Goal: Use online tool/utility: Utilize a website feature to perform a specific function

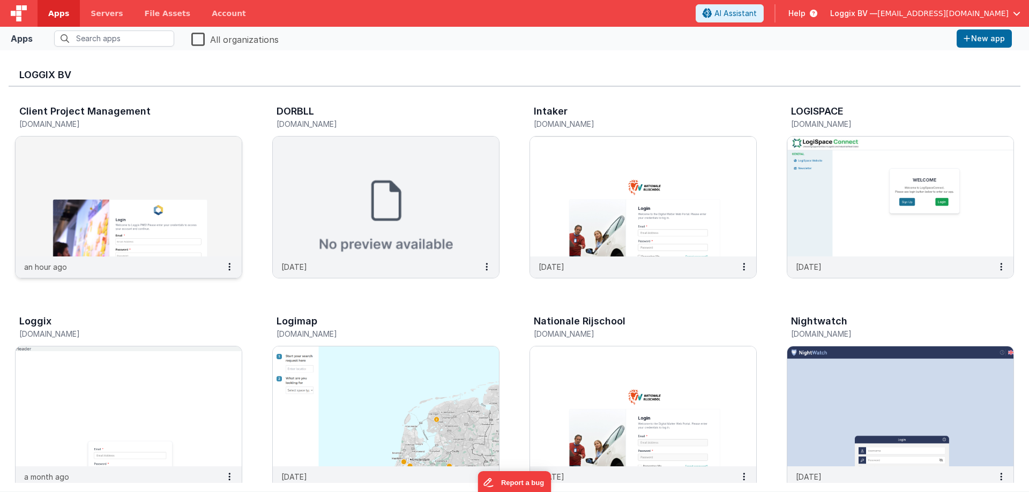
click at [202, 213] on img at bounding box center [129, 197] width 226 height 120
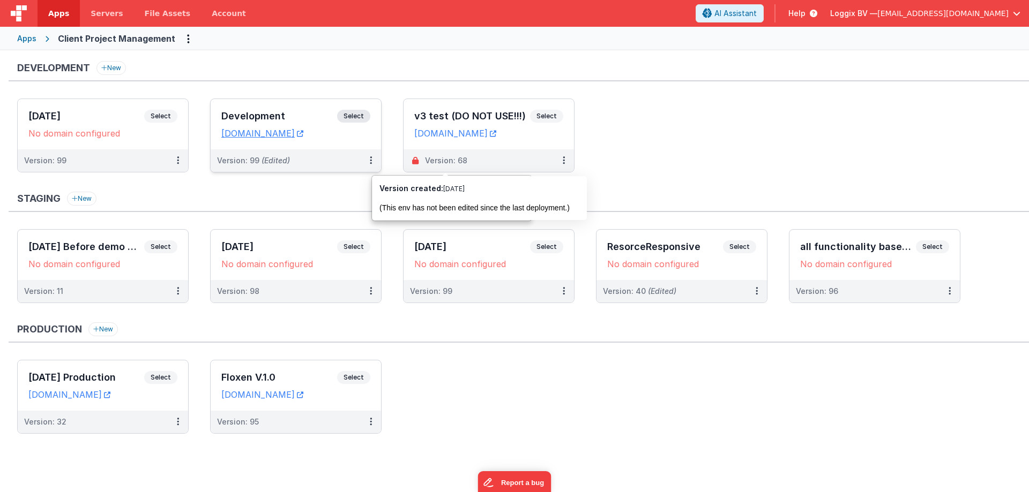
click at [355, 113] on span "Select" at bounding box center [353, 116] width 33 height 13
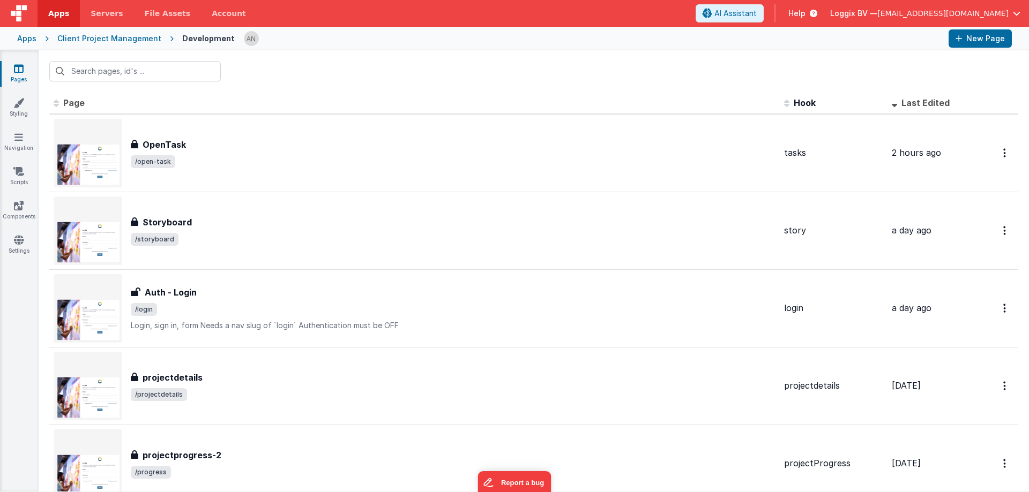
click at [367, 39] on div at bounding box center [591, 38] width 696 height 18
click at [370, 46] on div at bounding box center [591, 38] width 696 height 18
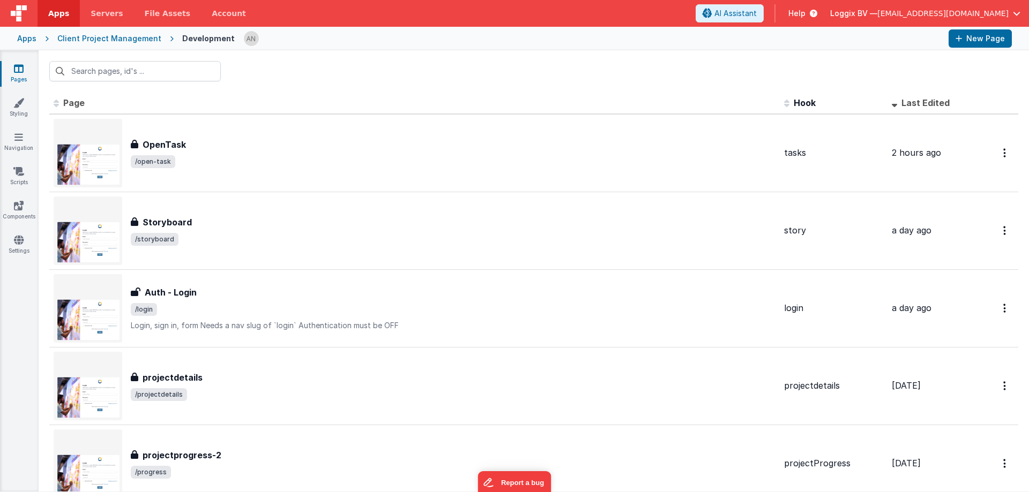
click at [370, 46] on div at bounding box center [591, 38] width 696 height 18
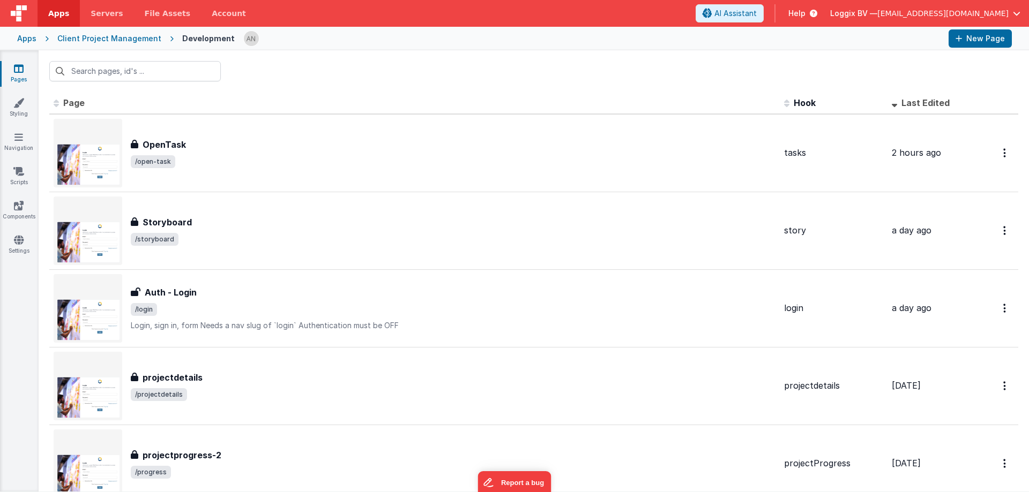
click at [370, 46] on div at bounding box center [591, 38] width 696 height 18
click at [57, 14] on span "Apps" at bounding box center [58, 13] width 21 height 11
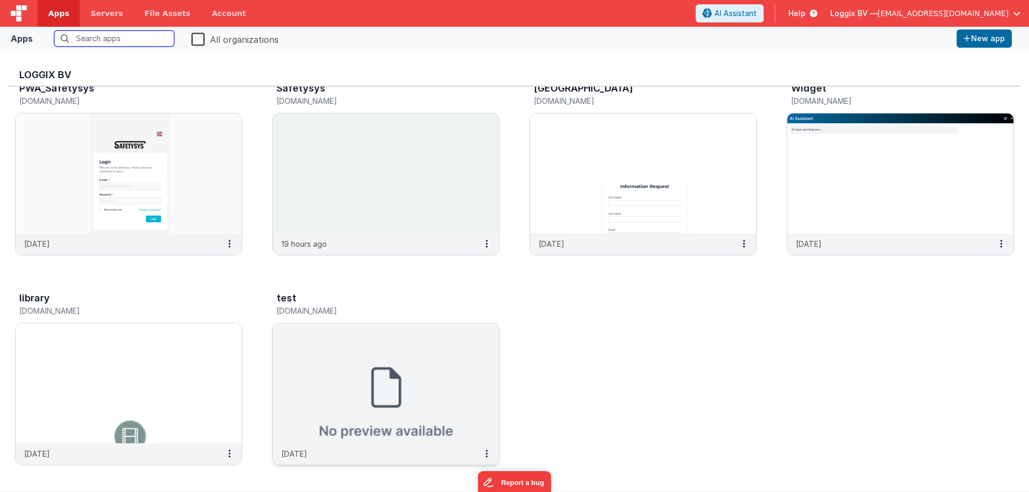
scroll to position [450, 0]
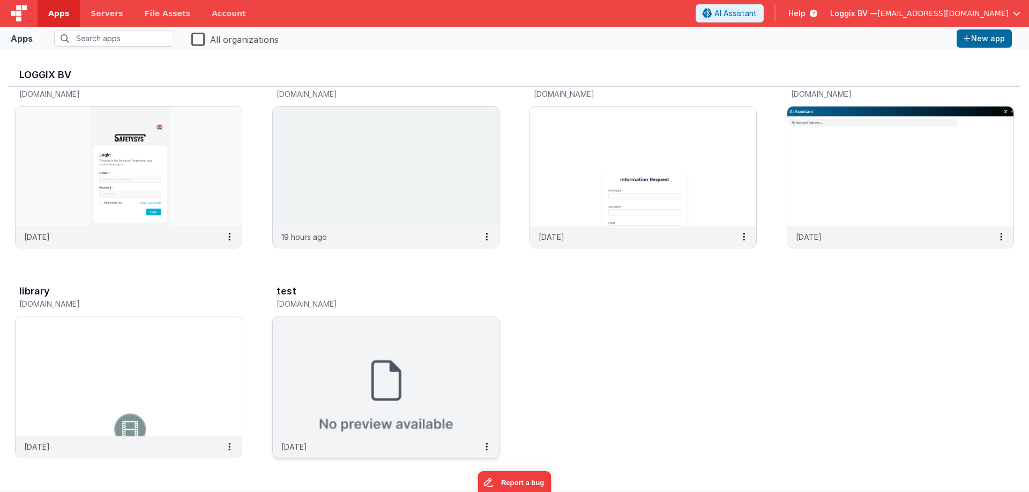
click at [410, 406] on img at bounding box center [386, 377] width 226 height 120
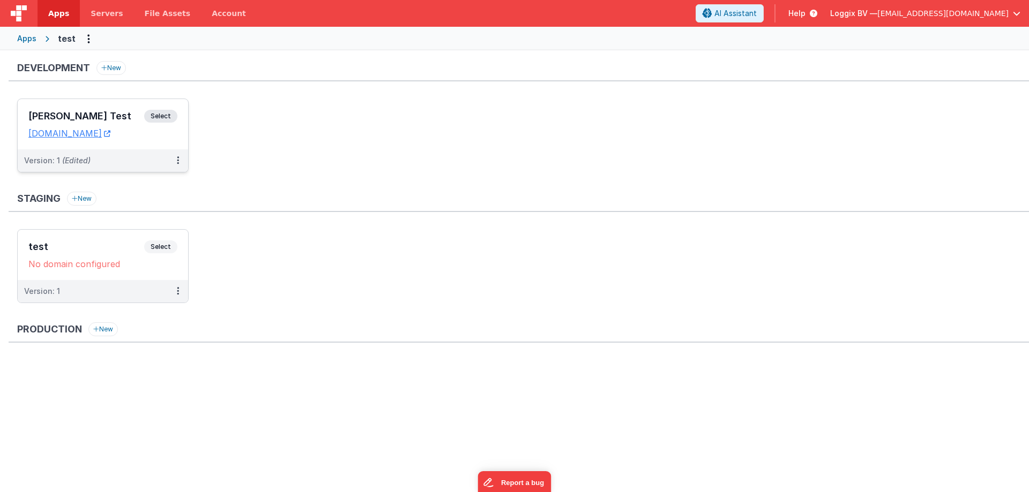
click at [165, 115] on span "Select" at bounding box center [160, 116] width 33 height 13
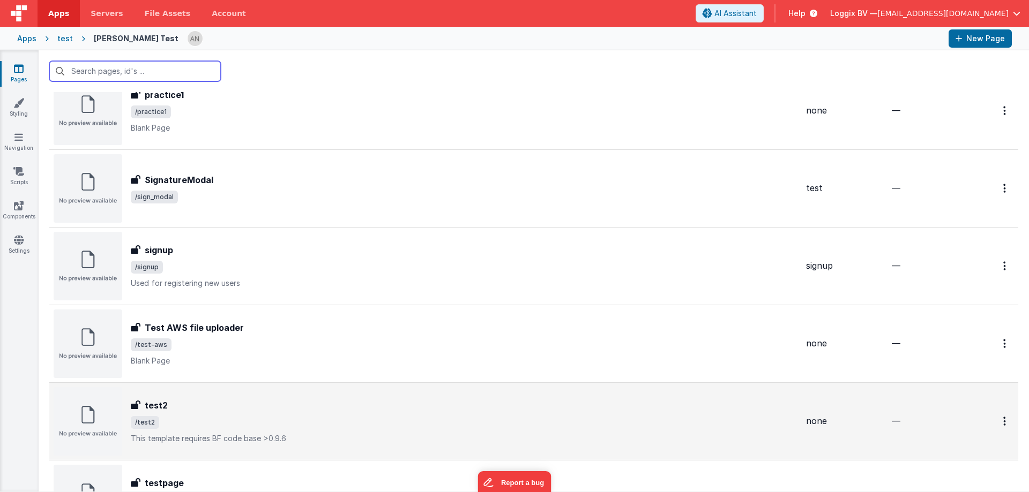
scroll to position [1393, 0]
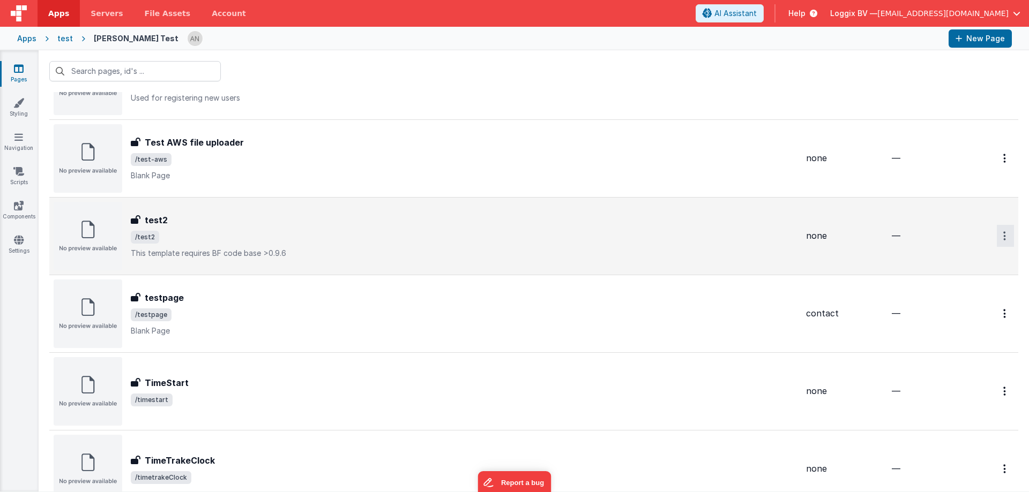
click at [963, 258] on link "Preview" at bounding box center [966, 260] width 94 height 19
click at [206, 233] on span "/test2" at bounding box center [464, 237] width 666 height 13
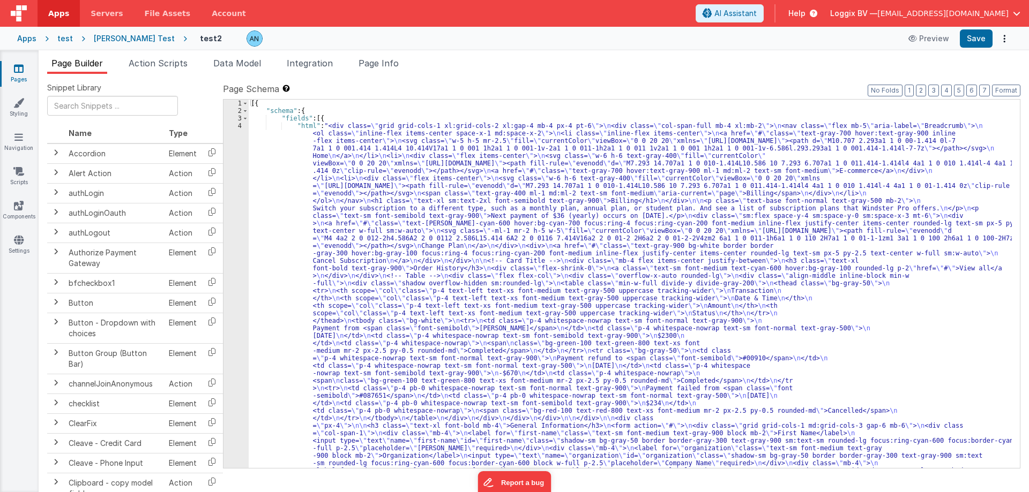
click at [24, 72] on link "Pages" at bounding box center [18, 73] width 39 height 21
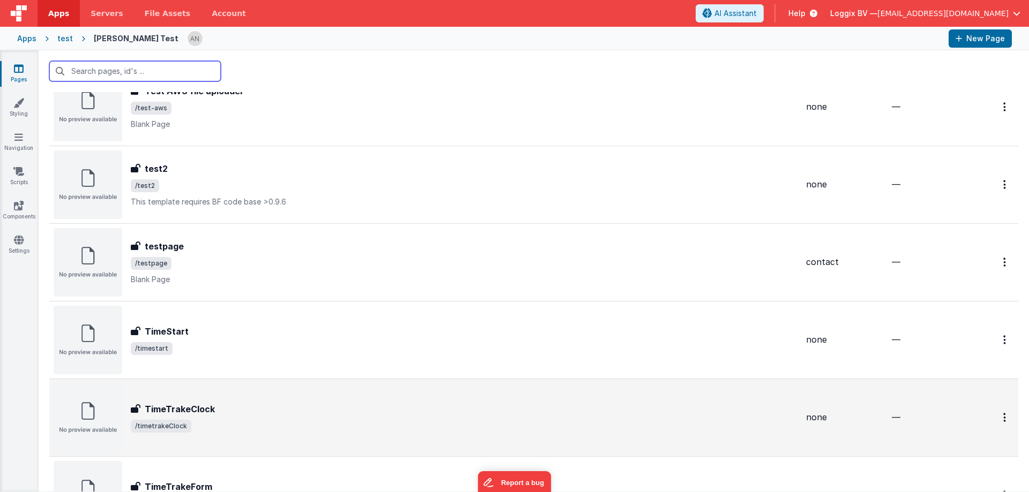
scroll to position [1539, 0]
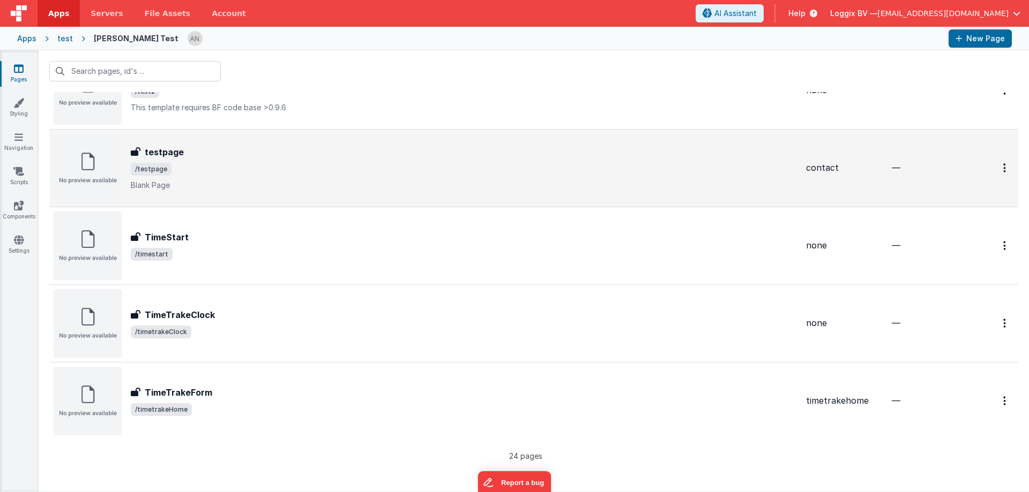
click at [264, 169] on span "/testpage" at bounding box center [464, 169] width 666 height 13
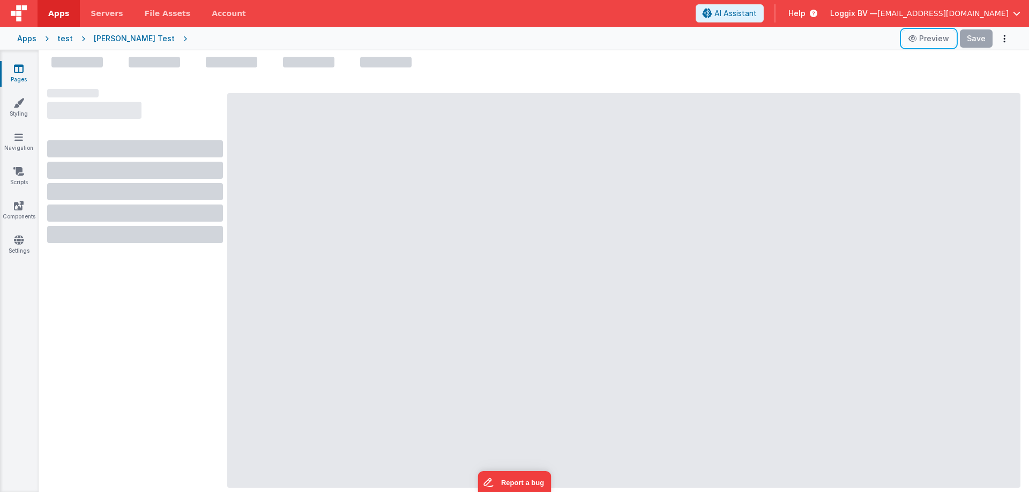
click at [940, 36] on button "Preview" at bounding box center [929, 38] width 54 height 17
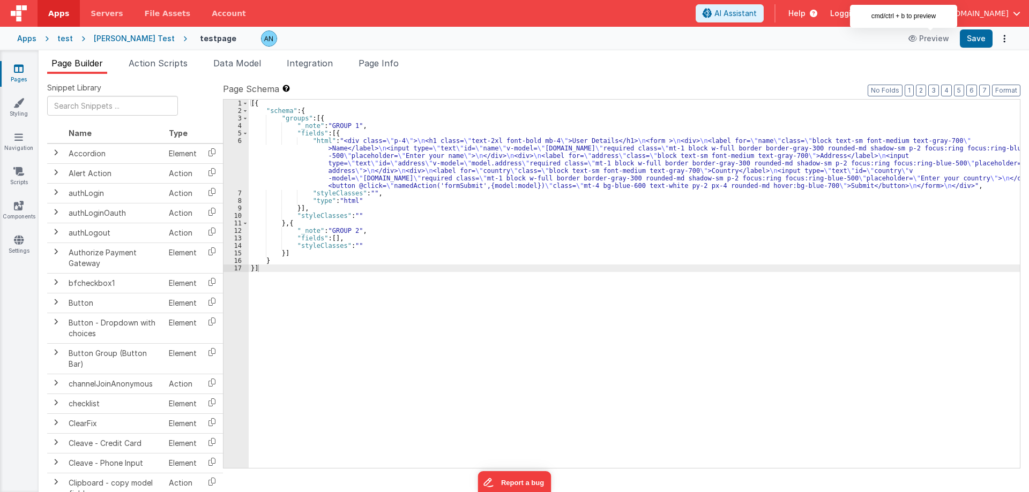
click at [490, 171] on div "[{ "schema" : { "groups" : [{ "_note" : "GROUP 1" , "fields" : [{ "html" : "<di…" at bounding box center [634, 292] width 771 height 384
click at [15, 66] on icon at bounding box center [19, 68] width 10 height 11
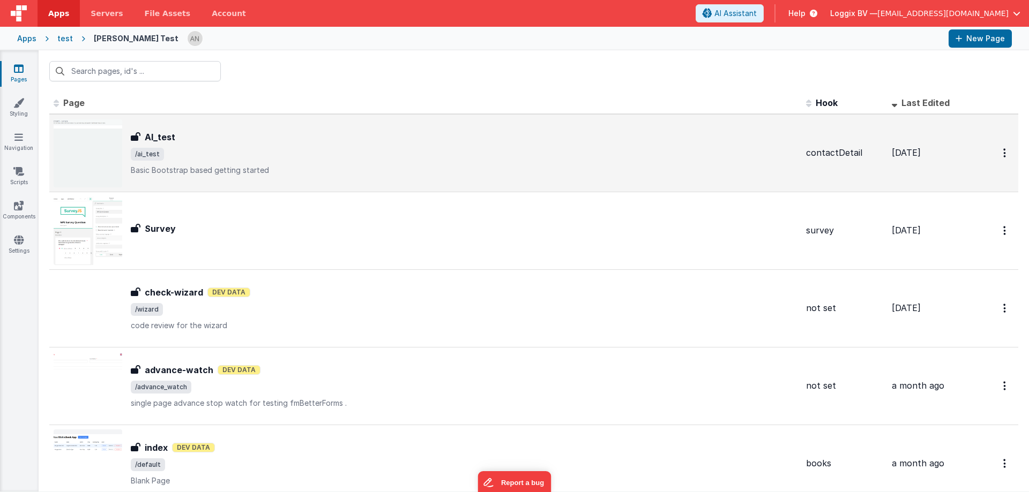
click at [310, 133] on div "AI_test" at bounding box center [464, 137] width 666 height 13
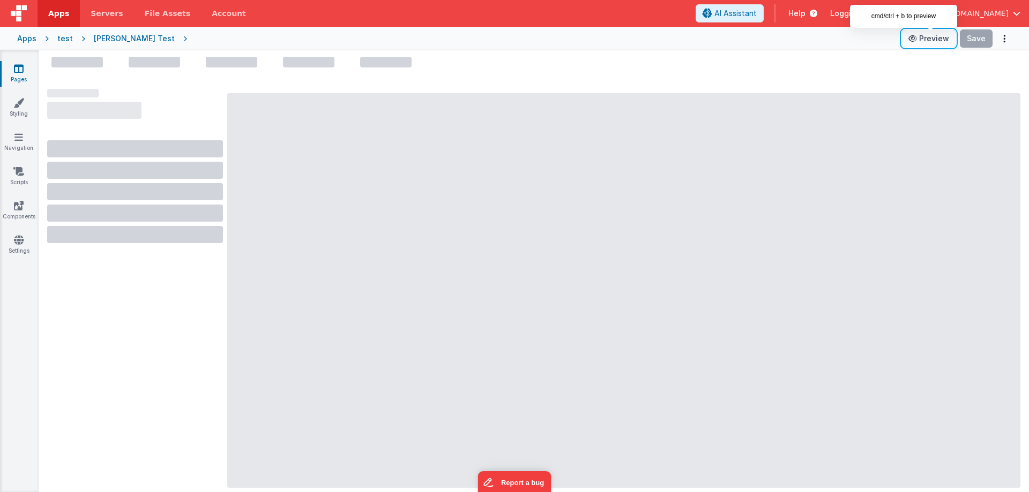
click at [919, 42] on button "Preview" at bounding box center [929, 38] width 54 height 17
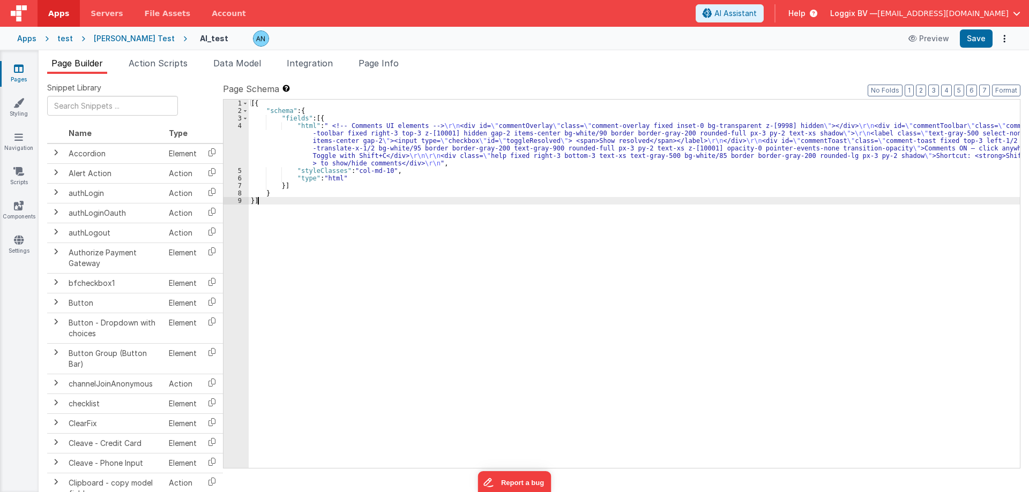
click at [239, 128] on div "4" at bounding box center [235, 144] width 25 height 45
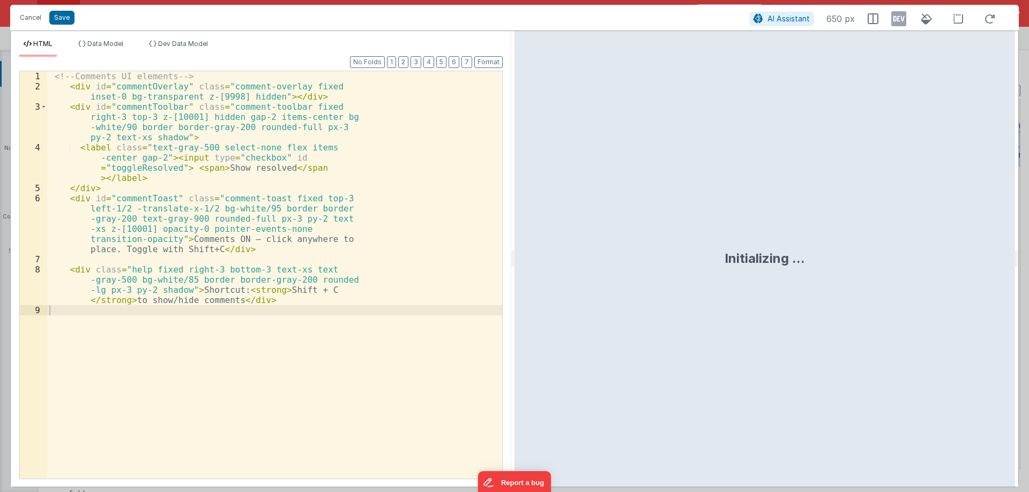
click at [251, 171] on div "<!-- Comments UI elements --> < div id = "commentOverlay" class = "comment-over…" at bounding box center [274, 291] width 455 height 440
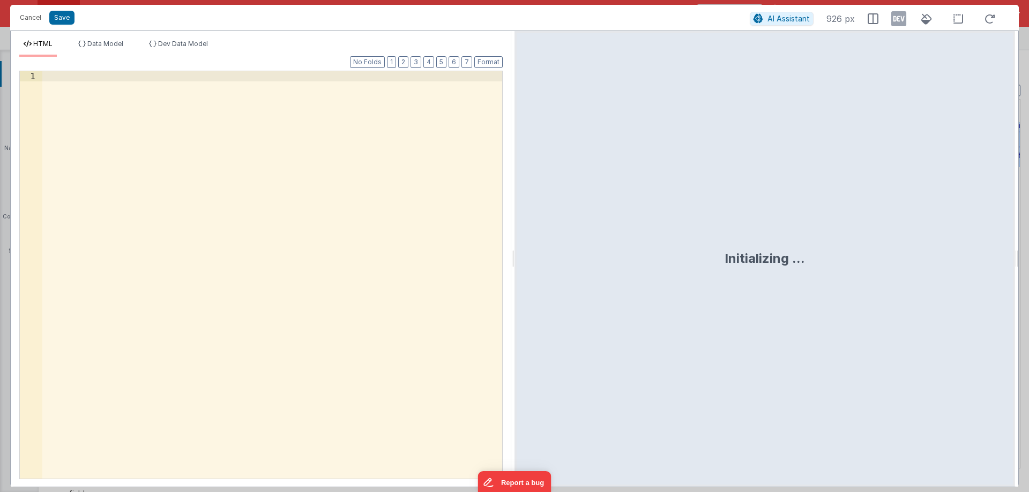
click at [188, 231] on div at bounding box center [272, 285] width 460 height 428
click at [796, 19] on span "AI Assistant" at bounding box center [788, 18] width 42 height 9
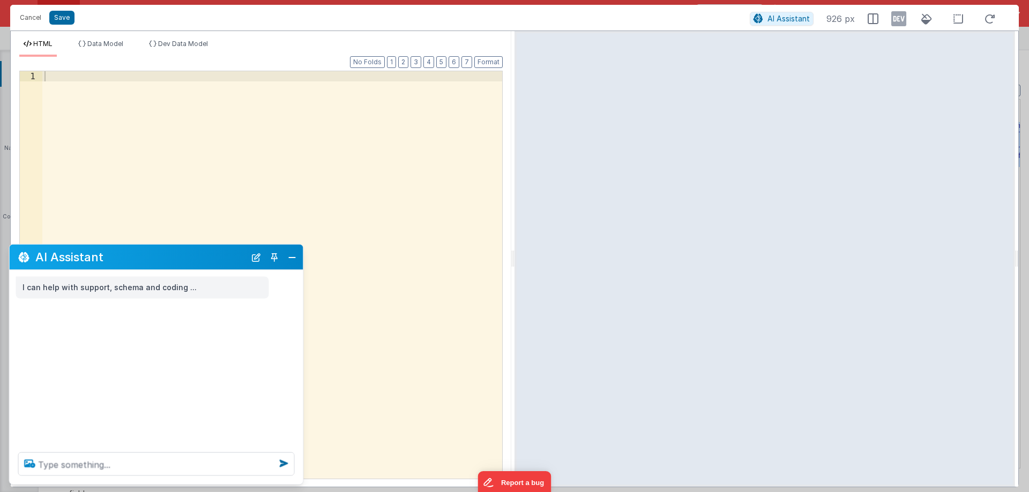
click at [35, 470] on icon at bounding box center [29, 463] width 19 height 17
click at [0, 0] on input "file" at bounding box center [0, 0] width 0 height 0
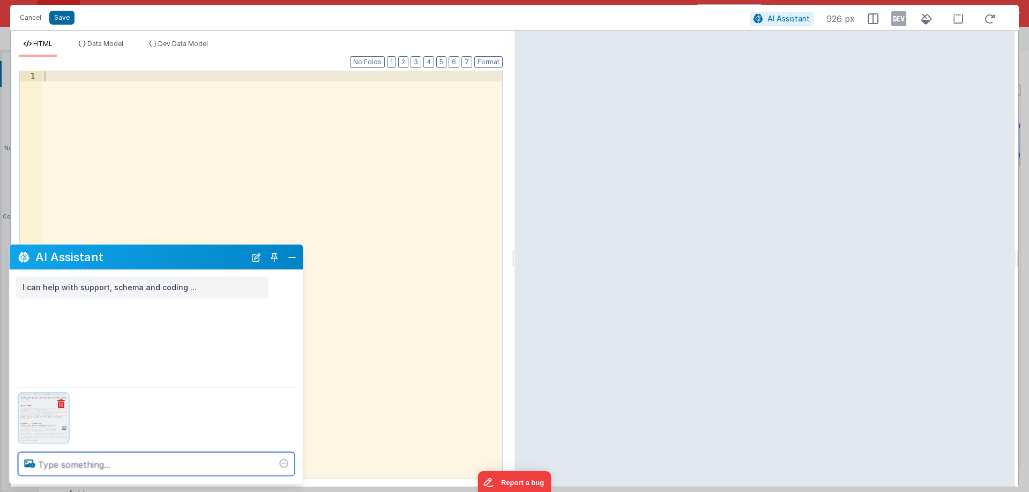
click at [106, 464] on textarea at bounding box center [156, 465] width 276 height 24
type textarea "Build me exactly same page and accordion functionality with JS"
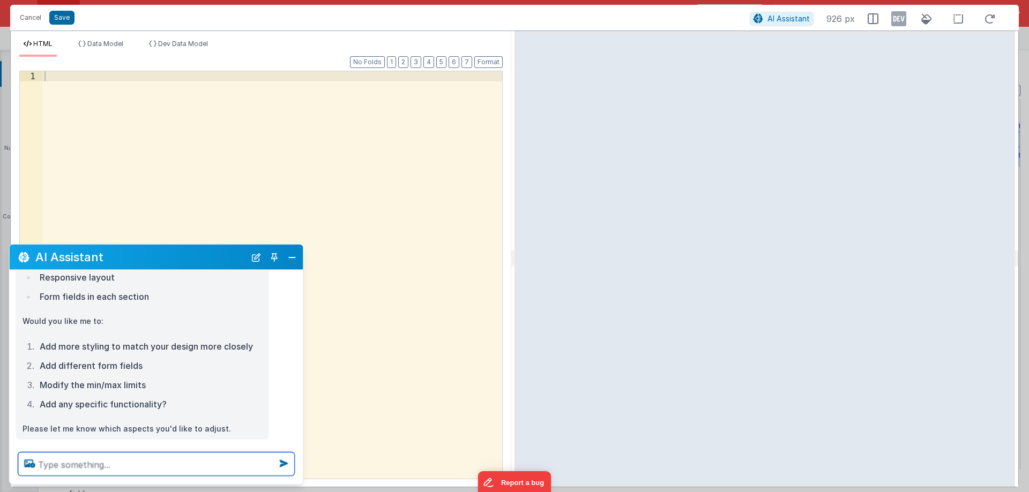
scroll to position [632, 0]
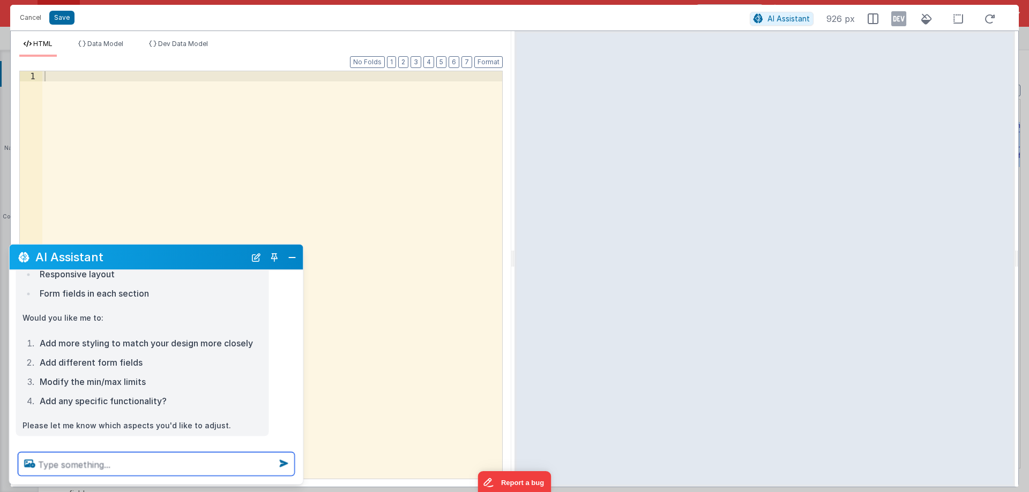
click at [112, 457] on textarea at bounding box center [156, 465] width 276 height 24
click at [29, 465] on icon at bounding box center [29, 463] width 19 height 17
click at [0, 0] on input "file" at bounding box center [0, 0] width 0 height 0
click at [78, 464] on textarea at bounding box center [156, 465] width 276 height 24
click at [252, 256] on button "New Chat" at bounding box center [256, 257] width 15 height 15
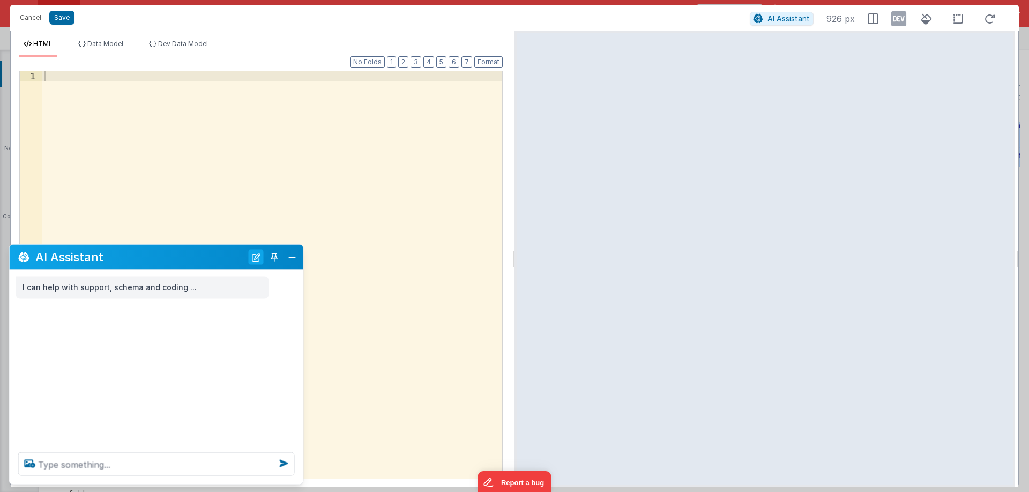
scroll to position [0, 0]
click at [295, 256] on button "Close" at bounding box center [292, 257] width 14 height 15
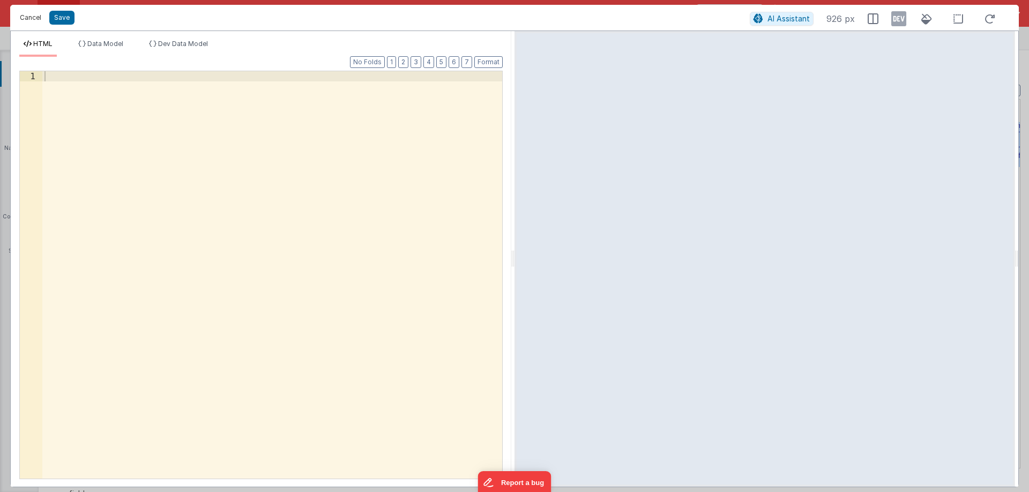
click at [35, 18] on button "Cancel" at bounding box center [30, 17] width 32 height 15
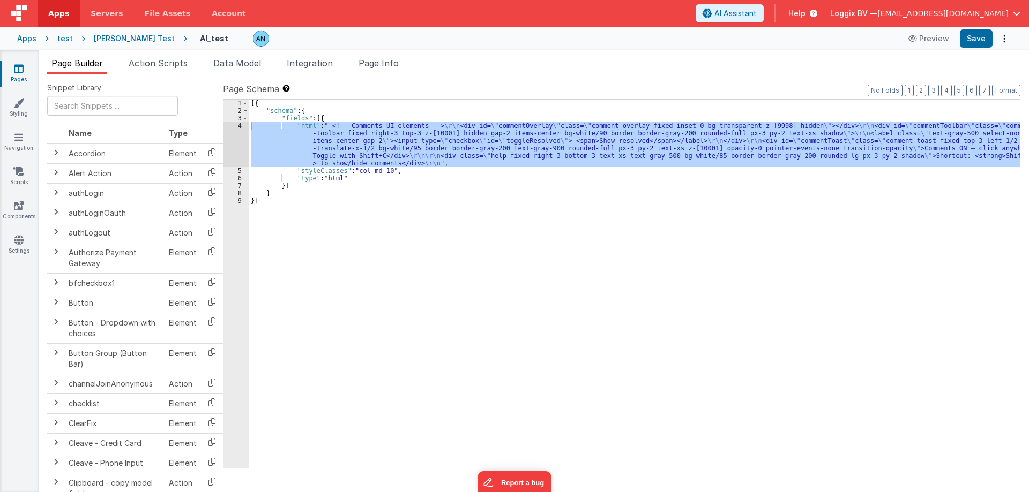
click at [269, 153] on div "[{ "schema" : { "fields" : [{ "html" : " <!-- Comments UI elements --> \r\n <di…" at bounding box center [634, 284] width 771 height 369
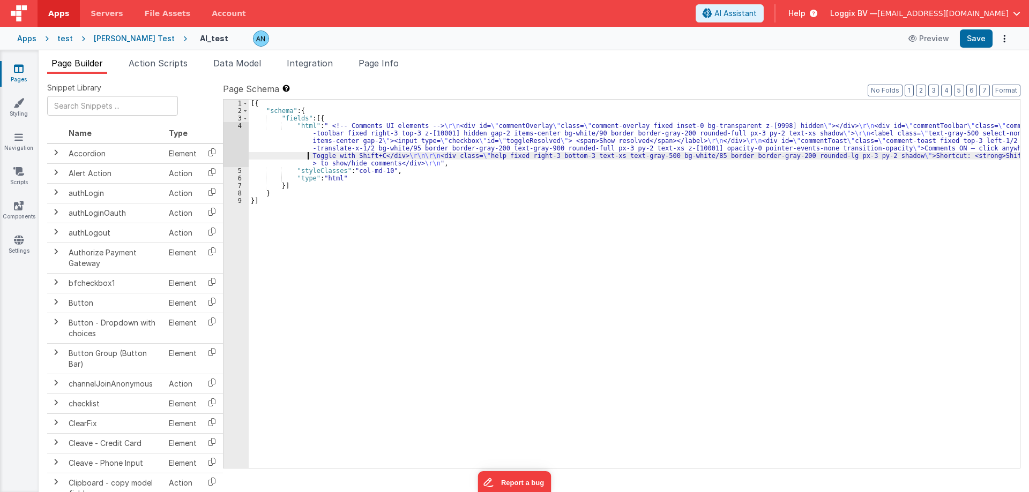
click at [239, 127] on div "4" at bounding box center [235, 144] width 25 height 45
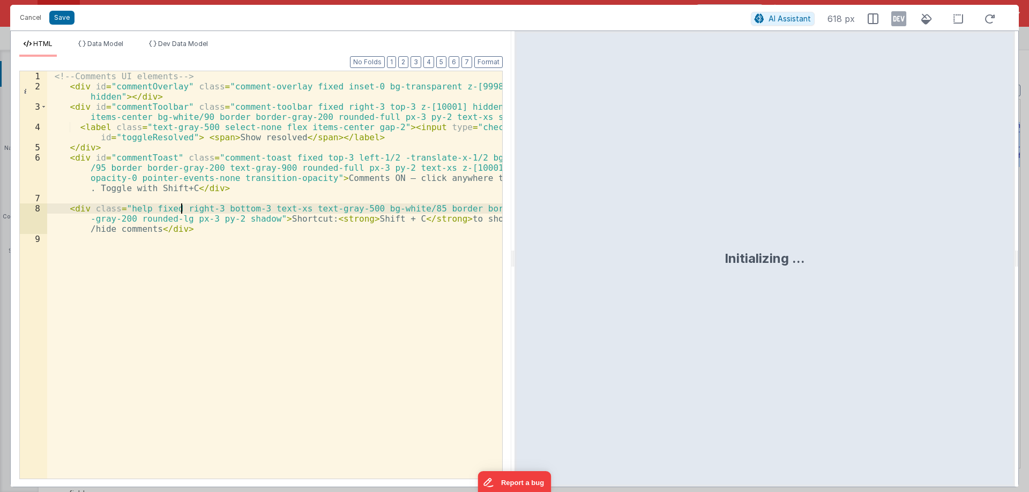
click at [181, 207] on div "<!-- Comments UI elements --> < div id = "commentOverlay" class = "comment-over…" at bounding box center [274, 285] width 455 height 428
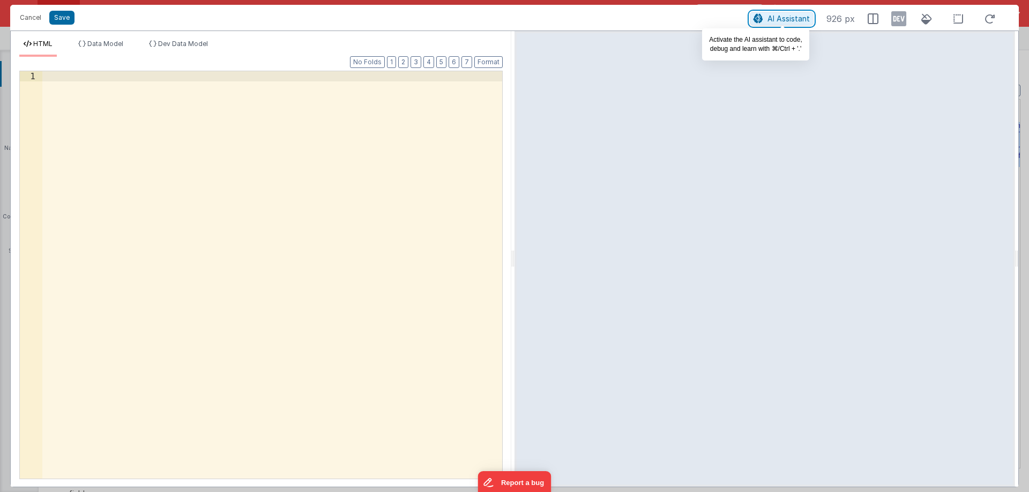
click at [774, 18] on span "AI Assistant" at bounding box center [788, 18] width 42 height 9
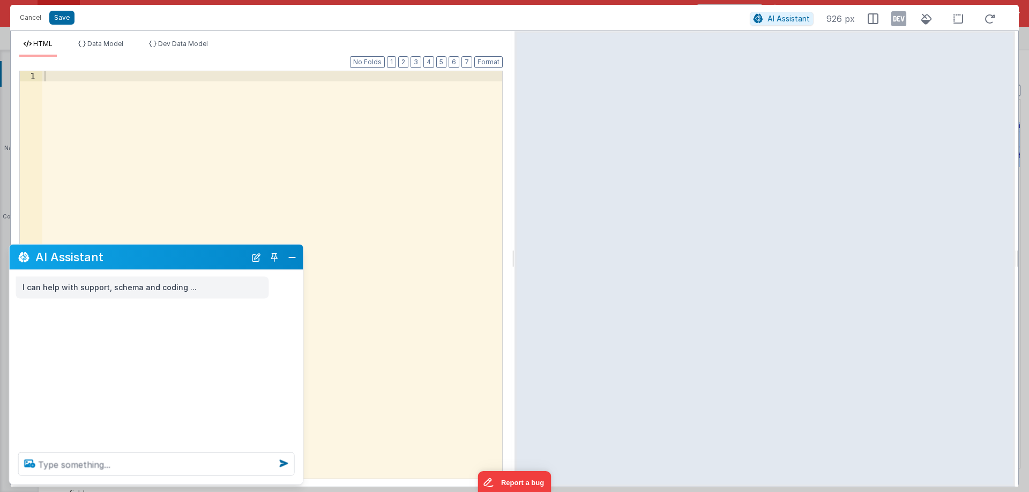
click at [26, 466] on icon at bounding box center [29, 463] width 19 height 17
click at [0, 0] on input "file" at bounding box center [0, 0] width 0 height 0
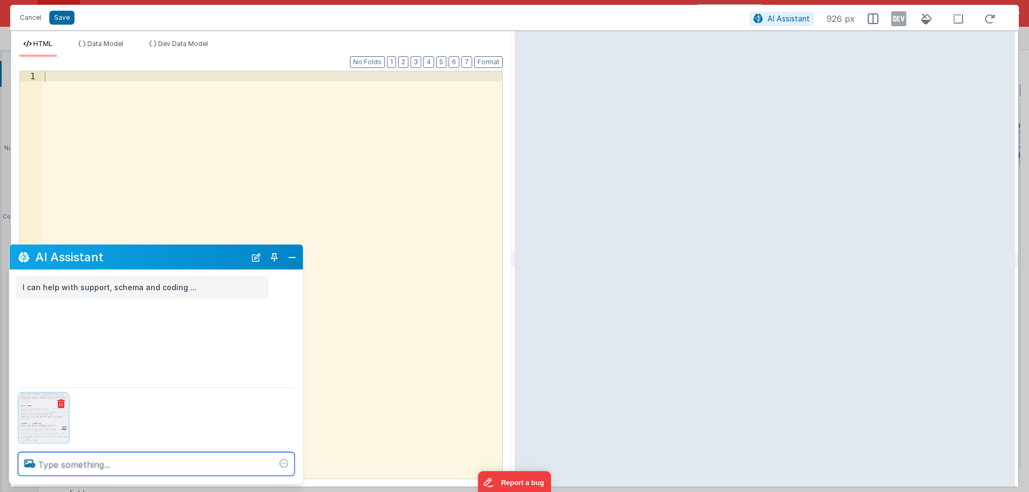
click at [82, 465] on textarea at bounding box center [156, 465] width 276 height 24
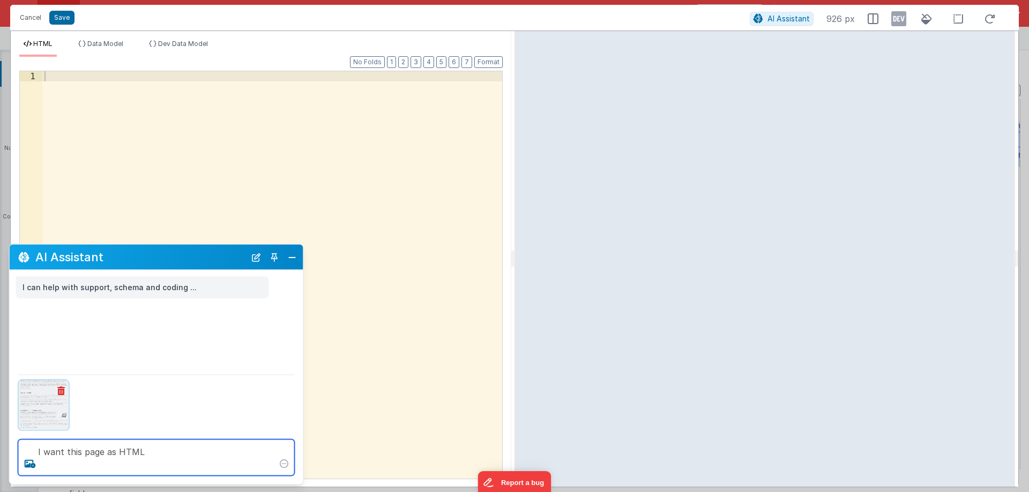
click at [236, 462] on textarea "I want this page as HTML" at bounding box center [156, 458] width 276 height 36
type textarea "I want this page as HTML"
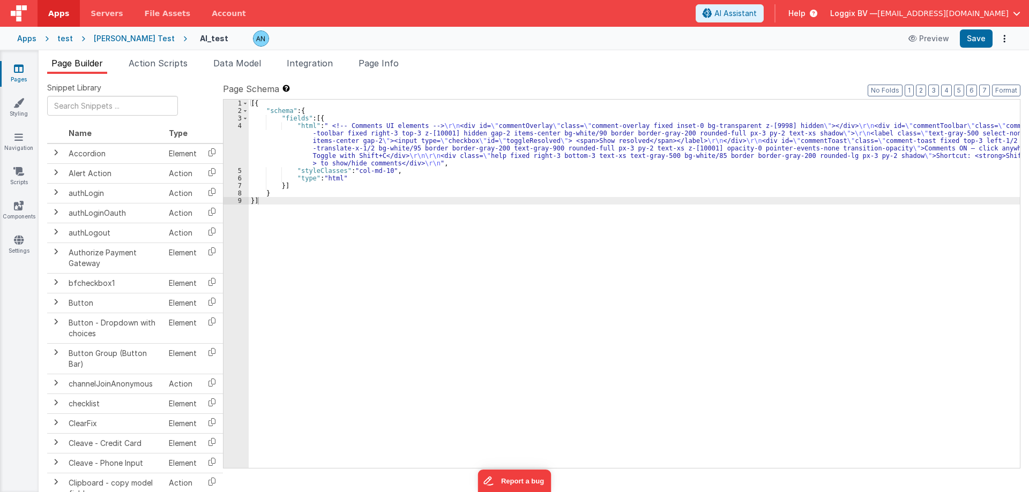
click at [237, 138] on div "4" at bounding box center [235, 144] width 25 height 45
click at [239, 127] on div "4" at bounding box center [235, 144] width 25 height 45
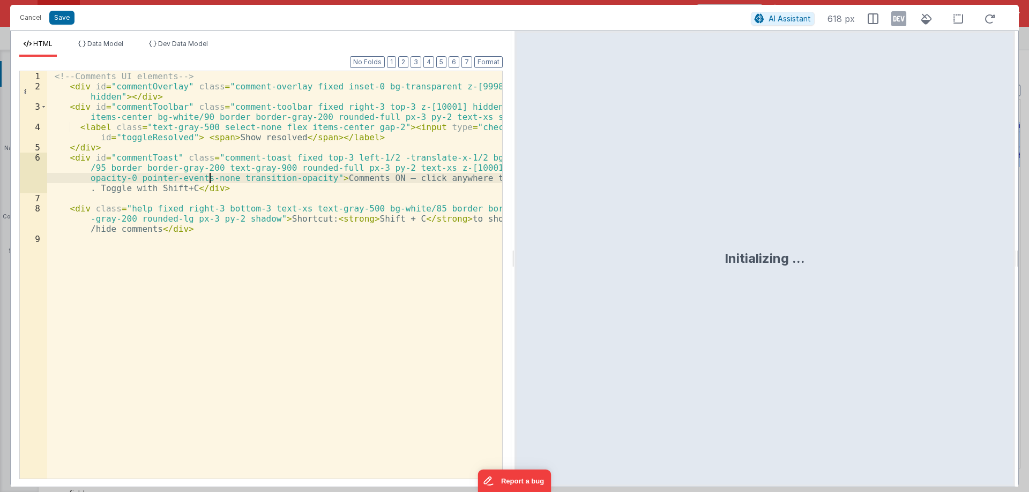
click at [209, 179] on div "<!-- Comments UI elements --> < div id = "commentOverlay" class = "comment-over…" at bounding box center [274, 285] width 455 height 428
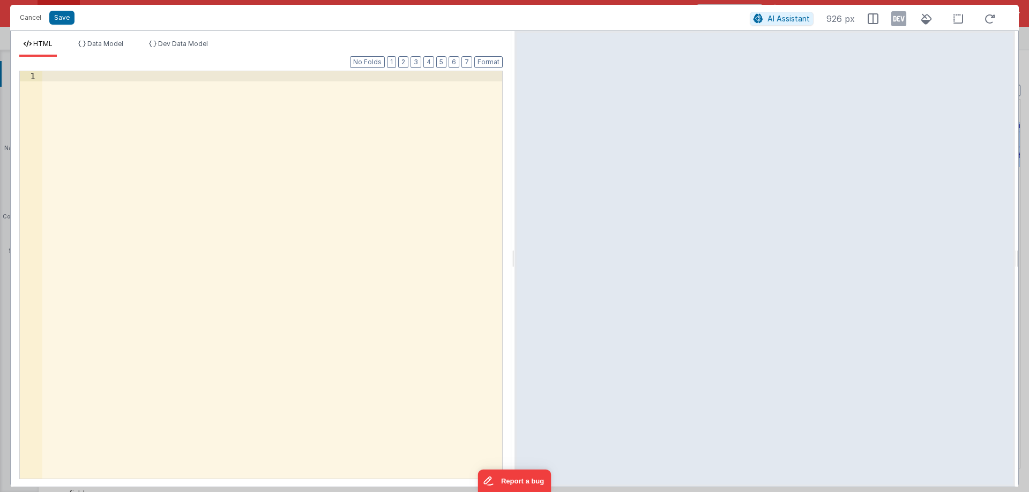
click at [214, 193] on div at bounding box center [272, 285] width 460 height 428
click at [777, 16] on span "AI Assistant" at bounding box center [788, 18] width 42 height 9
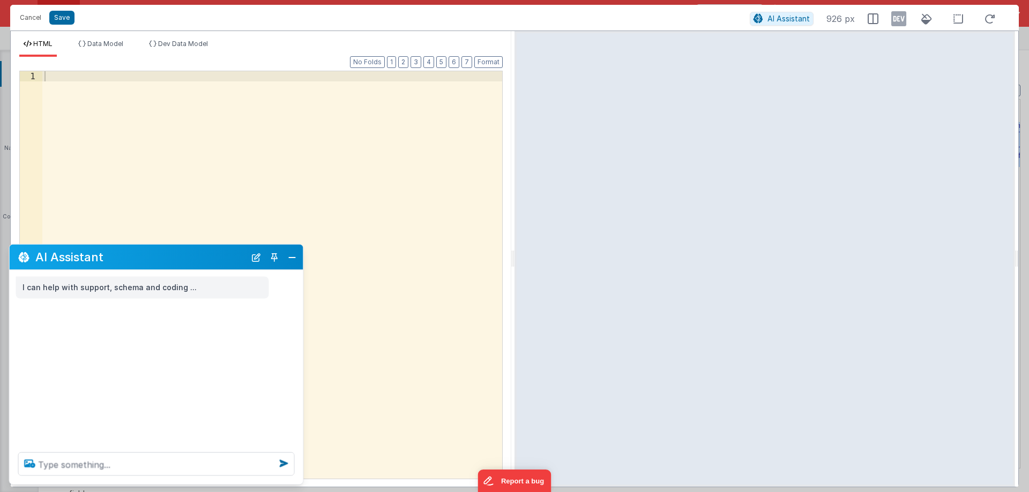
click at [28, 463] on icon at bounding box center [29, 463] width 19 height 17
click at [0, 0] on input "file" at bounding box center [0, 0] width 0 height 0
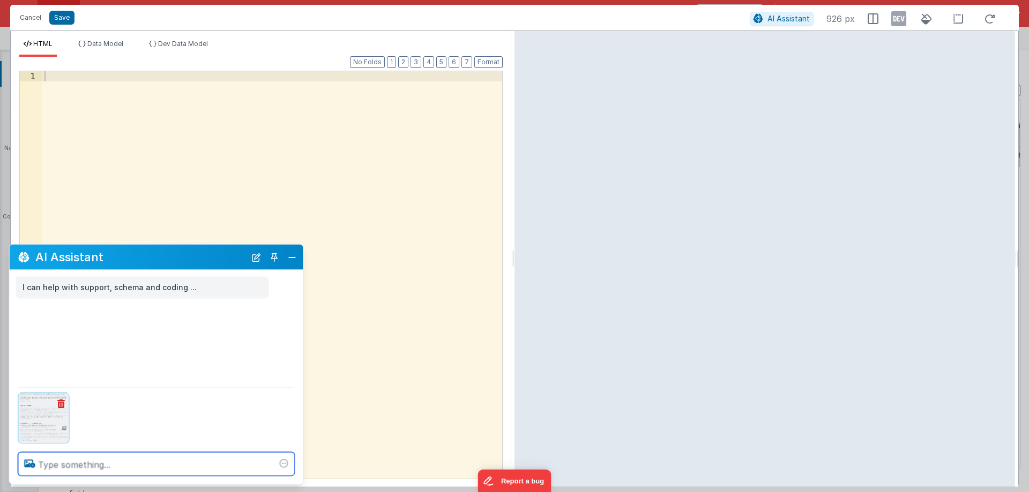
click at [95, 461] on textarea at bounding box center [156, 465] width 276 height 24
type textarea "I want this page as a HTML"
click at [254, 467] on textarea "I want this page as a HTML" at bounding box center [156, 465] width 276 height 24
click at [282, 464] on icon at bounding box center [283, 463] width 17 height 17
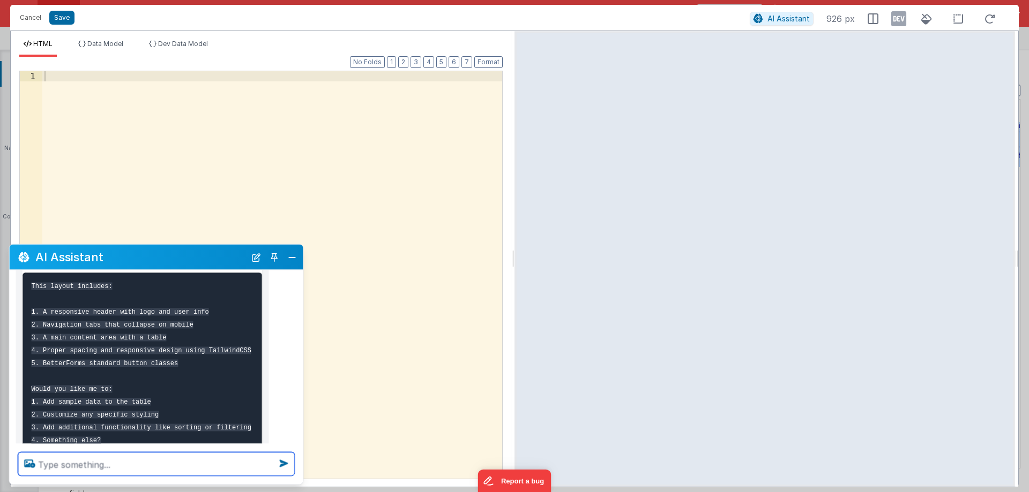
scroll to position [569, 0]
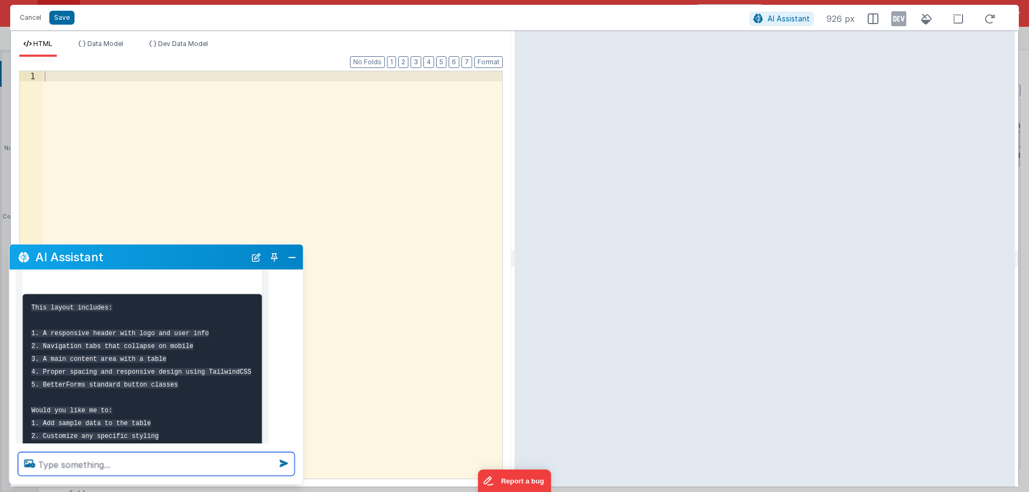
click at [174, 454] on textarea at bounding box center [156, 465] width 276 height 24
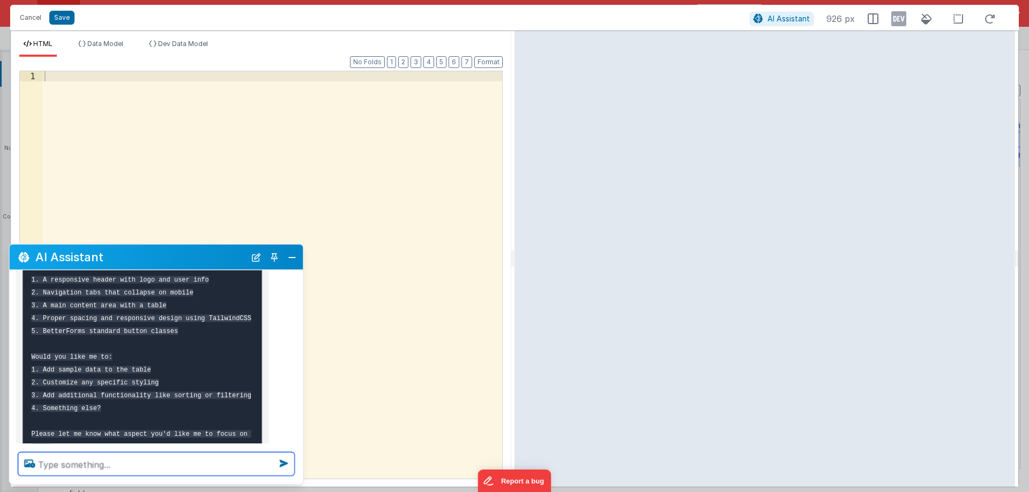
scroll to position [676, 0]
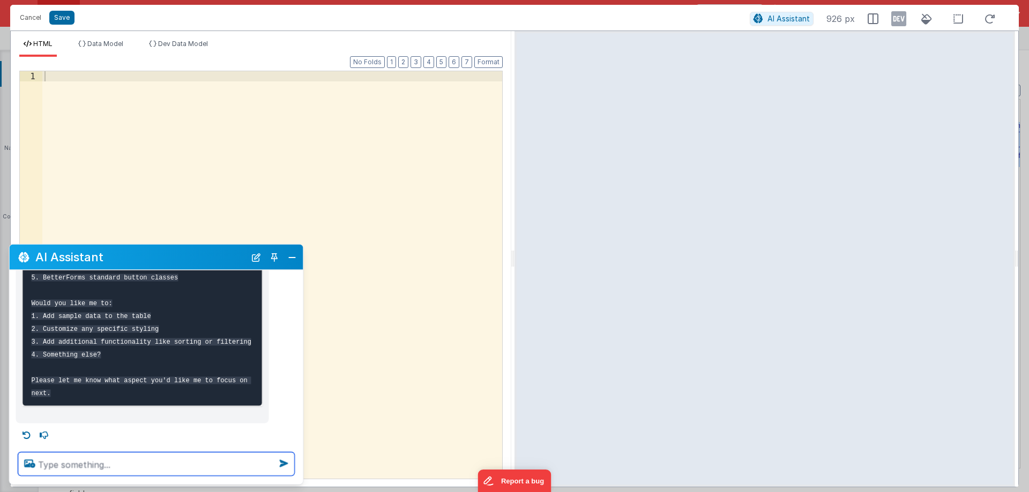
click at [164, 455] on textarea at bounding box center [156, 465] width 276 height 24
type textarea "There will be no header or footer. The image is all about the container area I …"
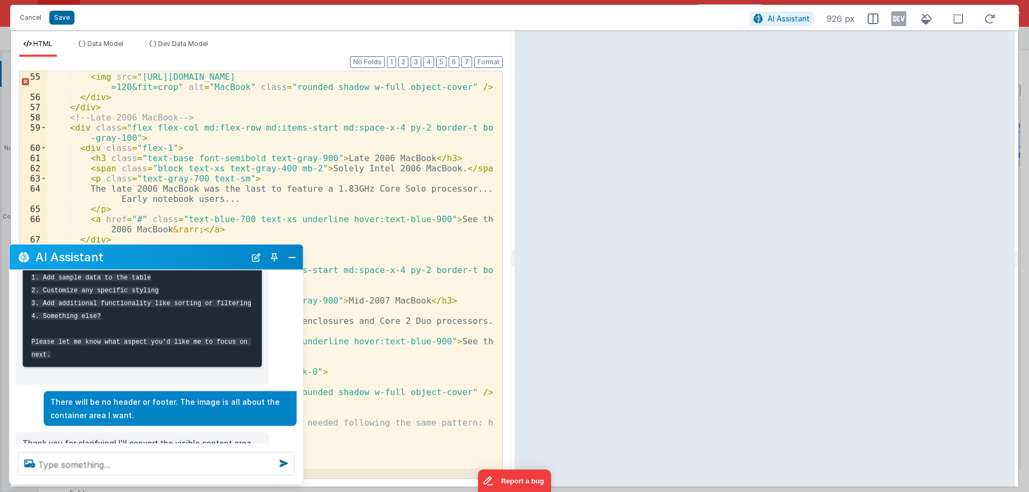
scroll to position [822, 0]
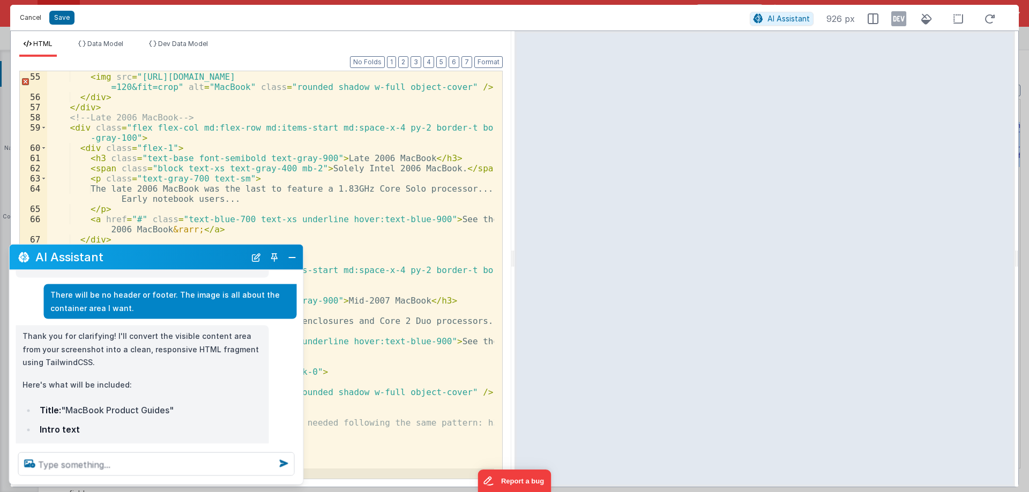
click at [37, 20] on button "Cancel" at bounding box center [30, 17] width 32 height 15
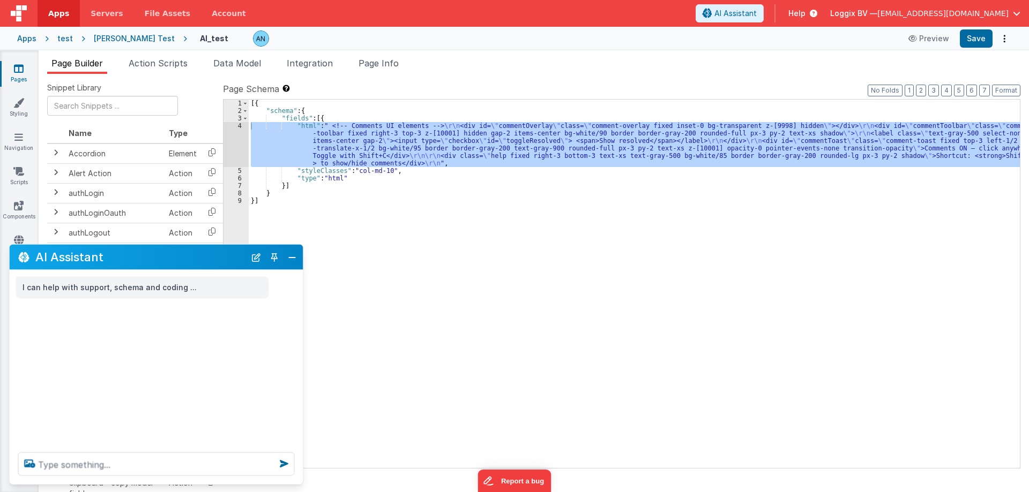
scroll to position [0, 0]
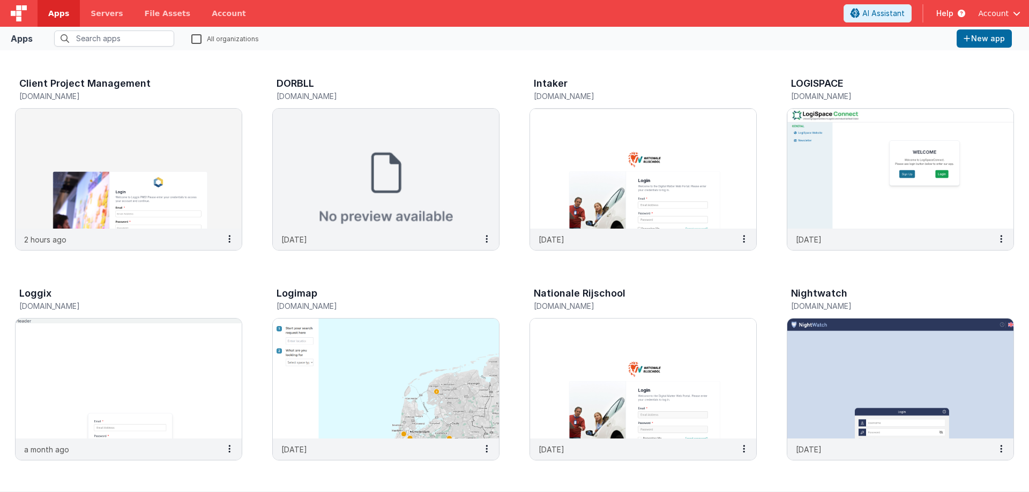
click at [54, 12] on span "Apps" at bounding box center [58, 13] width 21 height 11
click at [146, 160] on img at bounding box center [129, 169] width 226 height 120
